Goal: Obtain resource: Obtain resource

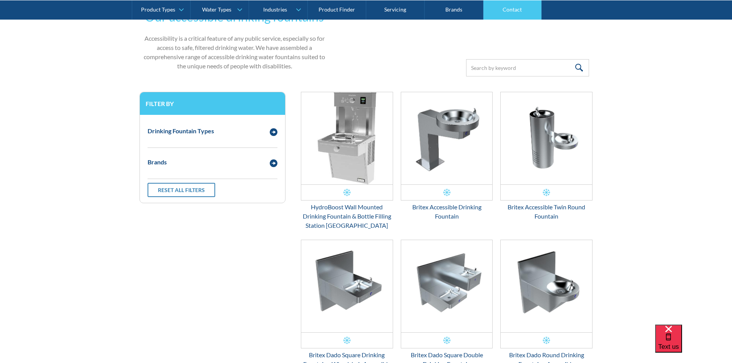
click at [513, 9] on link "Contact" at bounding box center [512, 9] width 58 height 19
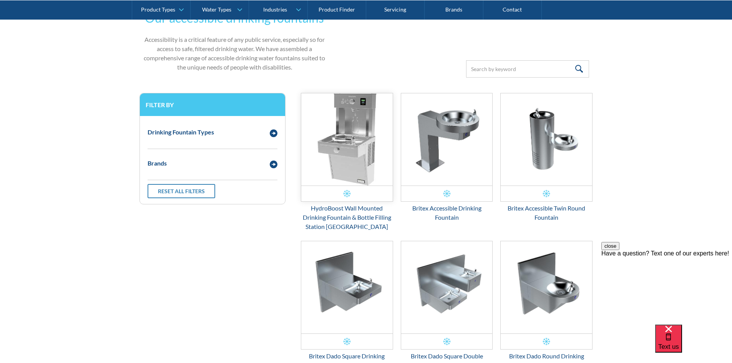
scroll to position [156, 0]
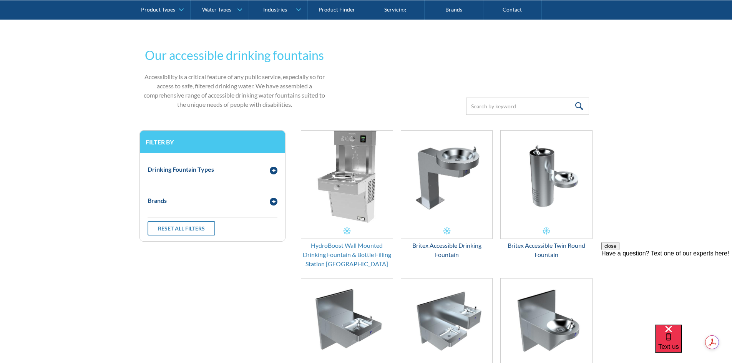
click at [367, 252] on div "HydroBoost Wall Mounted Drinking Fountain & Bottle Filling Station [GEOGRAPHIC_…" at bounding box center [347, 255] width 92 height 28
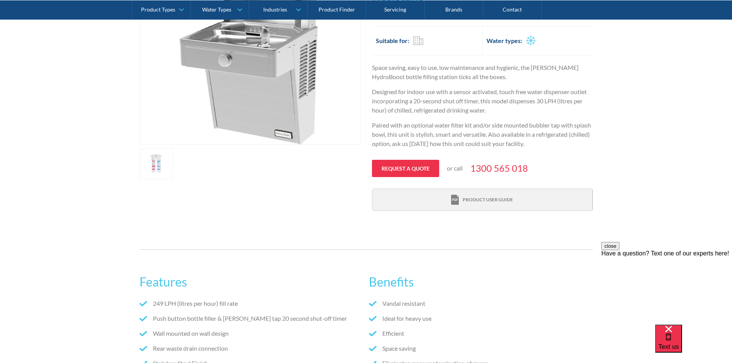
click at [492, 196] on div "Product user guide" at bounding box center [488, 199] width 50 height 7
